Goal: Complete application form

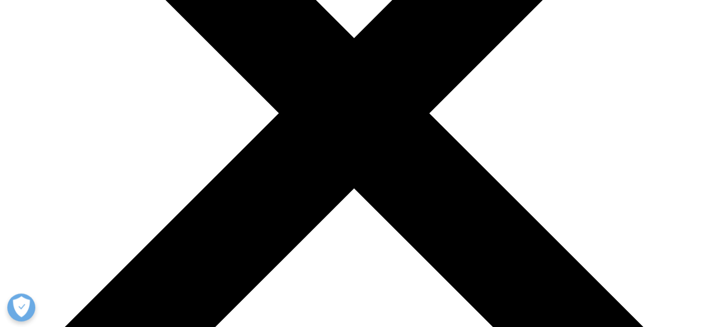
scroll to position [264, 0]
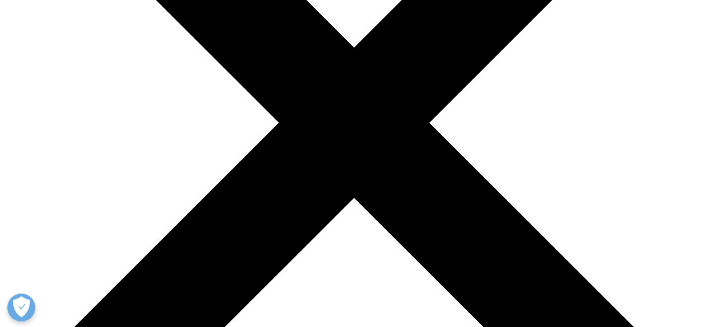
scroll to position [232, 0]
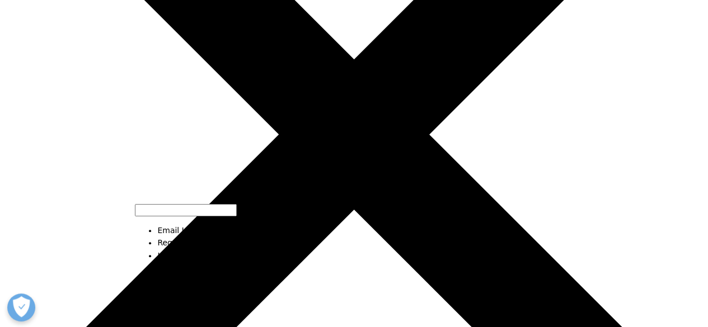
drag, startPoint x: 289, startPoint y: 284, endPoint x: 304, endPoint y: 194, distance: 91.4
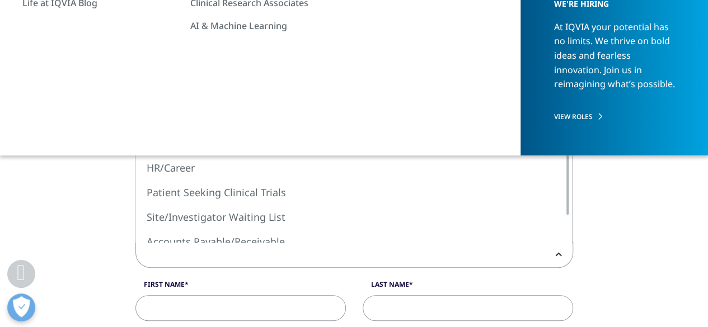
click at [250, 250] on span at bounding box center [354, 256] width 437 height 26
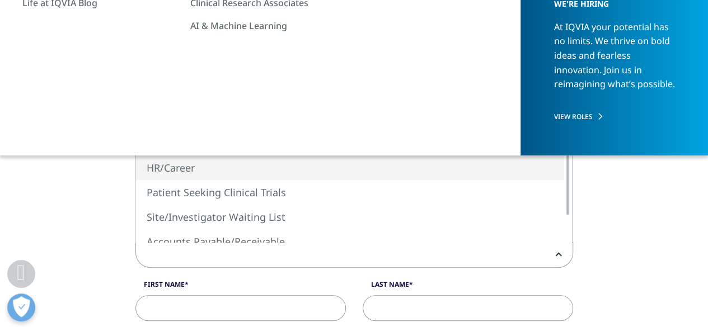
select select "HR/Career"
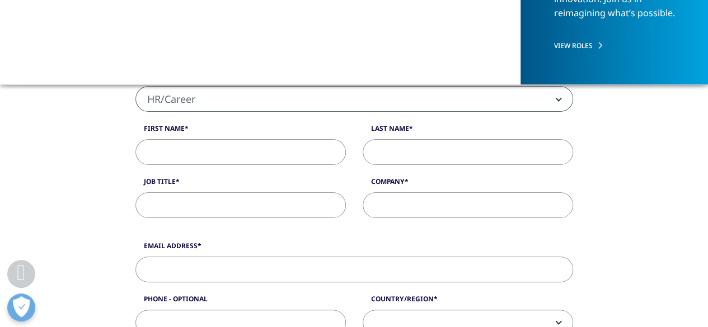
scroll to position [280, 0]
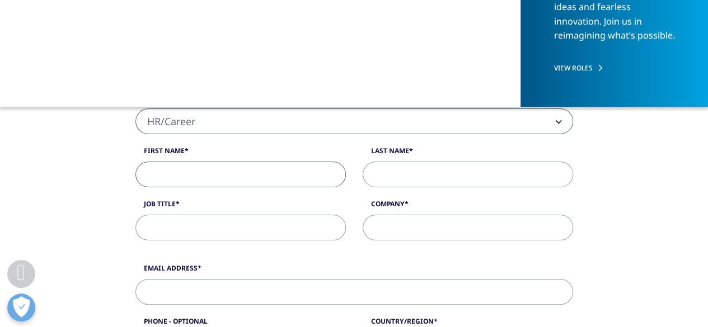
click at [234, 175] on input "First Name" at bounding box center [240, 175] width 210 height 26
type input "[PERSON_NAME]"
type input "N"
type input "[EMAIL_ADDRESS][DOMAIN_NAME]"
type input "09446544880"
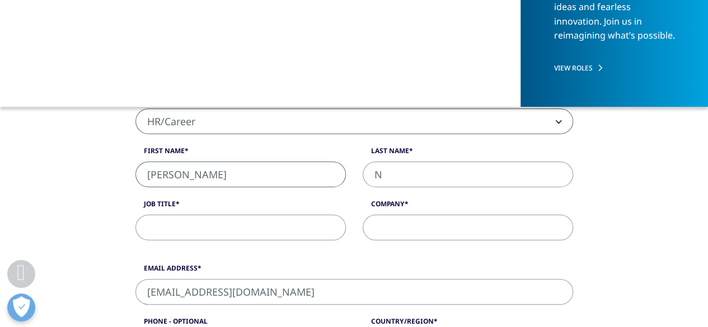
select select "India"
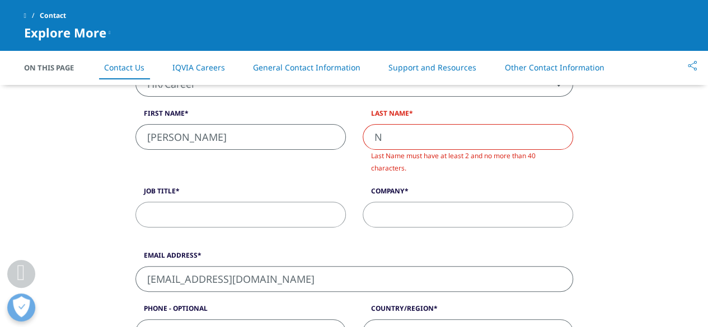
scroll to position [309, 0]
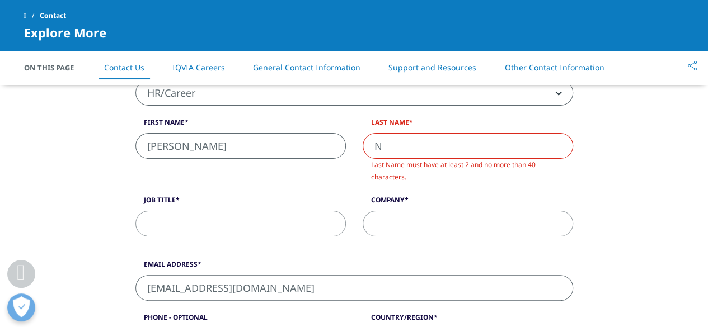
click at [393, 156] on input "N" at bounding box center [468, 146] width 210 height 26
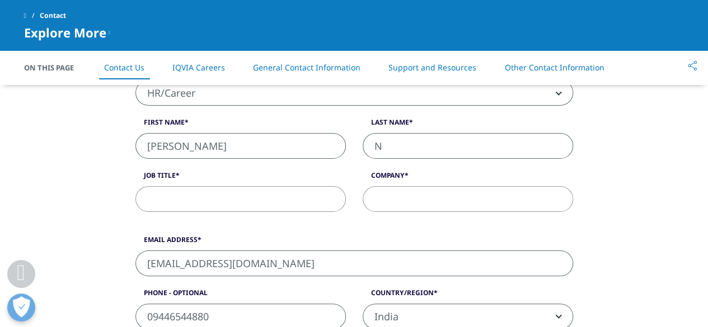
type input "N"
click at [273, 195] on input "Job Title" at bounding box center [240, 199] width 210 height 26
type input "NO"
click at [418, 210] on input "Company" at bounding box center [468, 199] width 210 height 26
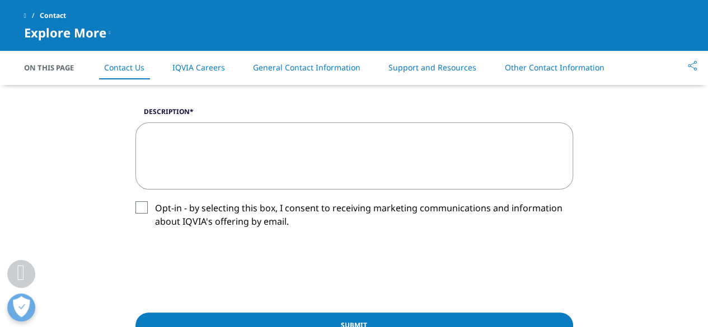
scroll to position [539, 0]
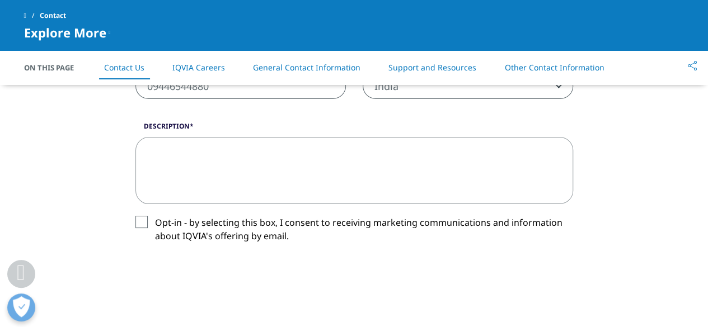
type input "NO"
click at [140, 218] on label "Opt-in - by selecting this box, I consent to receiving marketing communications…" at bounding box center [354, 232] width 438 height 33
click at [155, 216] on input "Opt-in - by selecting this box, I consent to receiving marketing communications…" at bounding box center [155, 216] width 0 height 0
click at [157, 149] on textarea "Description" at bounding box center [354, 170] width 438 height 67
paste textarea "Dear [Hiring Manager’s Name / Recruitment Team], I hope this message finds you …"
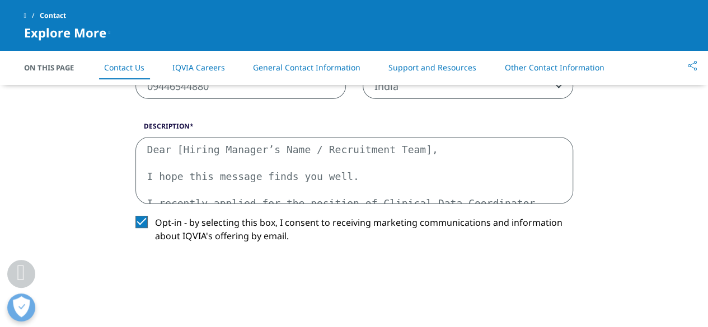
scroll to position [194, 0]
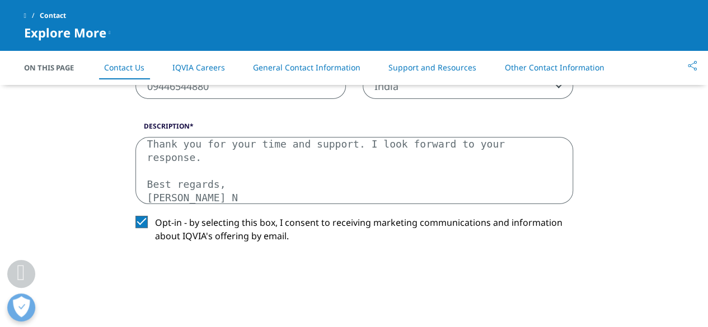
click at [165, 198] on textarea "Dear [Hiring Manager’s Name / Recruitment Team], I hope this message finds you …" at bounding box center [354, 170] width 438 height 67
click at [163, 183] on textarea "Dear [Hiring Manager’s Name / Recruitment Team], I hope this message finds you …" at bounding box center [354, 170] width 438 height 67
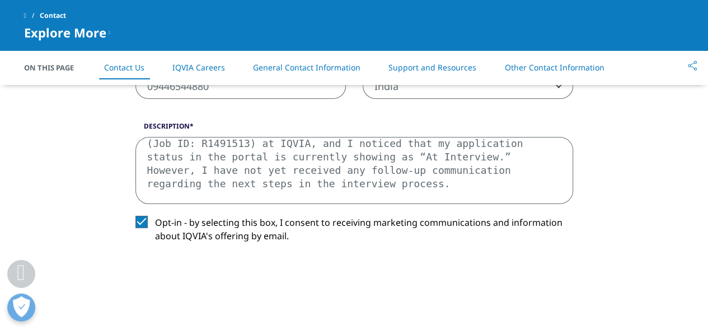
scroll to position [60, 0]
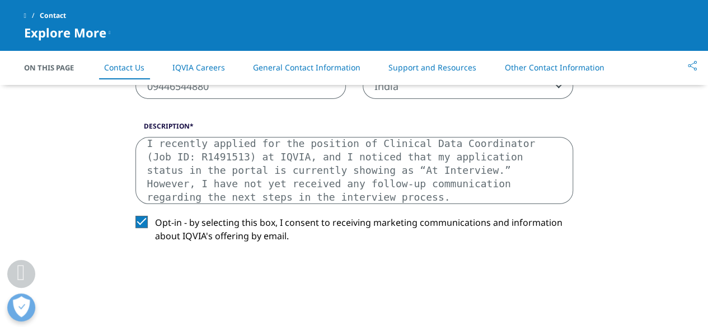
click at [247, 157] on textarea "Dear [Hiring Manager’s Name / Recruitment Team], I hope this message finds you …" at bounding box center [354, 170] width 438 height 67
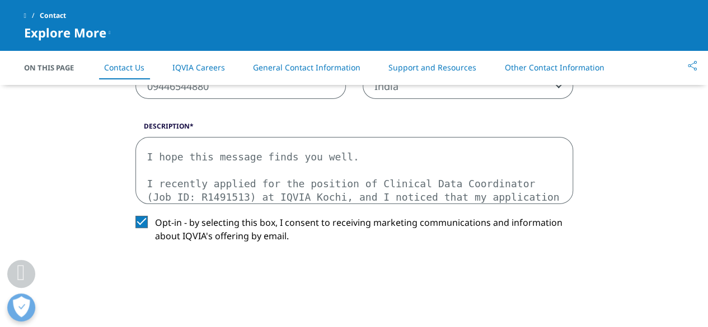
scroll to position [6, 0]
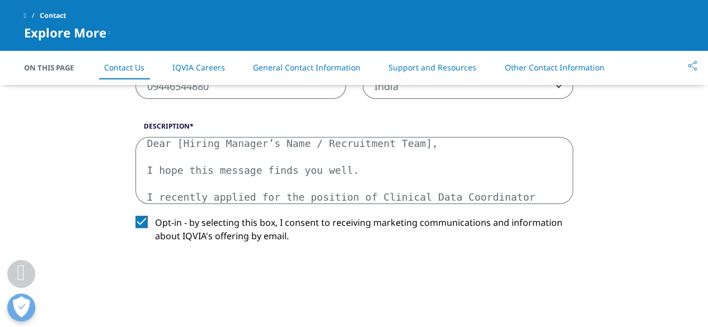
drag, startPoint x: 217, startPoint y: 140, endPoint x: 378, endPoint y: 139, distance: 161.2
click at [378, 139] on textarea "Dear [Hiring Manager’s Name / Recruitment Team], I hope this message finds you …" at bounding box center [354, 170] width 438 height 67
click at [246, 147] on textarea "Dear [Hiring Team], I hope this message finds you well. I recently applied for …" at bounding box center [354, 170] width 438 height 67
click at [180, 140] on textarea "Dear [Hiring Team, I hope this message finds you well. I recently applied for t…" at bounding box center [354, 170] width 438 height 67
click at [259, 151] on textarea "Dear Hiring Team, I hope this message finds you well. I recently applied for th…" at bounding box center [354, 170] width 438 height 67
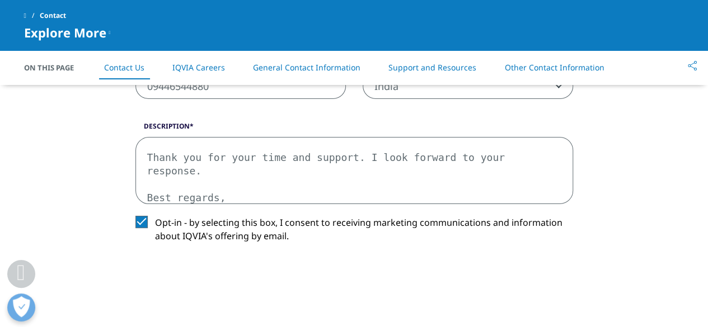
scroll to position [194, 0]
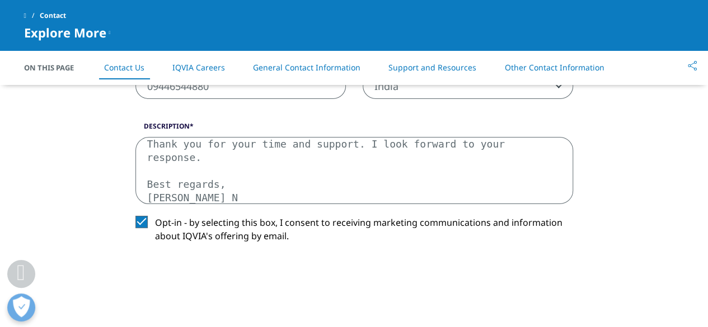
click at [152, 180] on textarea "Dear Hiring Team, I hope this message finds you well. I recently applied for th…" at bounding box center [354, 170] width 438 height 67
type textarea "Dear Hiring Team, I hope this message finds you well. I recently applied for th…"
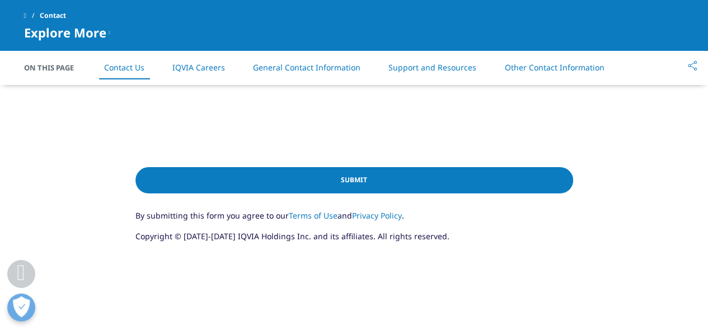
scroll to position [702, 0]
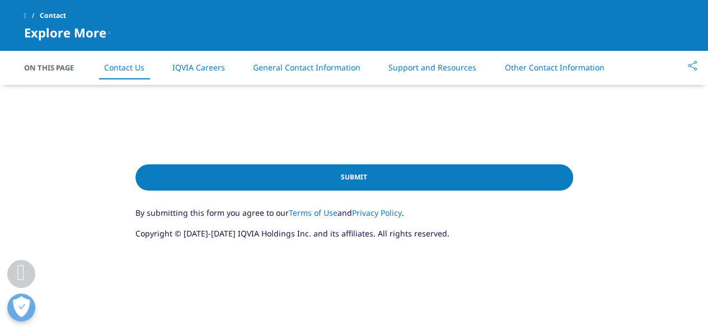
click at [401, 184] on input "Submit" at bounding box center [354, 178] width 438 height 26
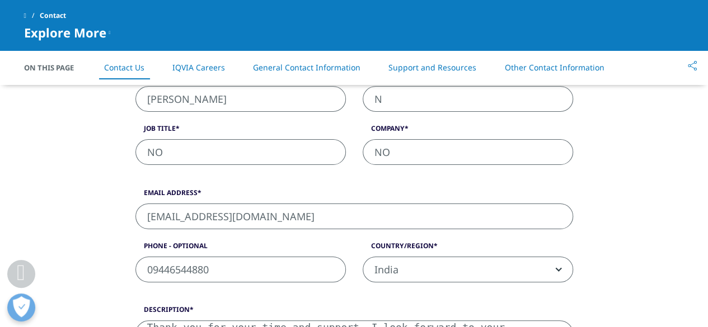
scroll to position [303, 0]
